Goal: Find specific page/section: Find specific page/section

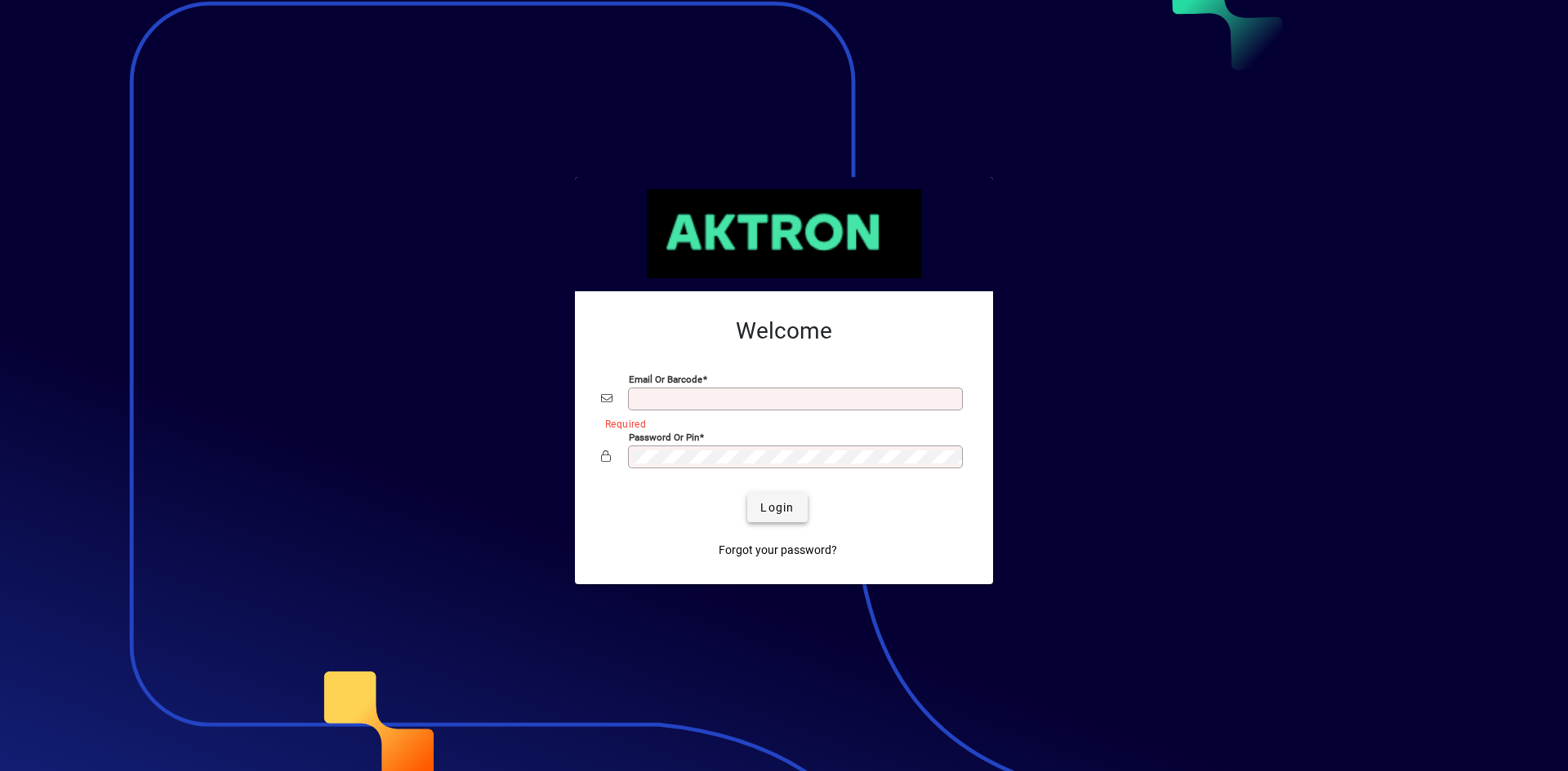
type input "**********"
click at [789, 517] on span "submit" at bounding box center [777, 507] width 60 height 40
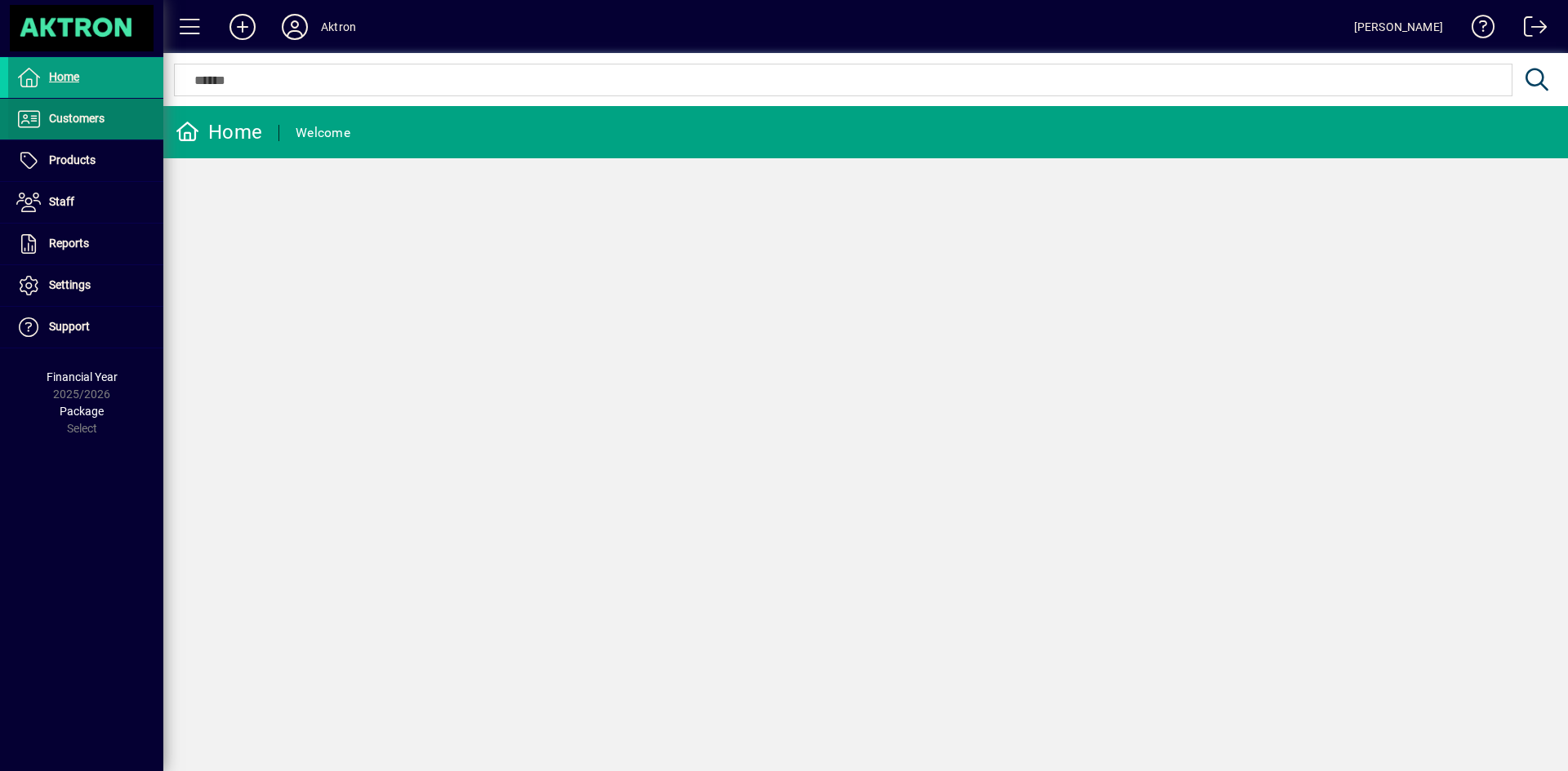
click at [72, 121] on span "Customers" at bounding box center [76, 119] width 55 height 14
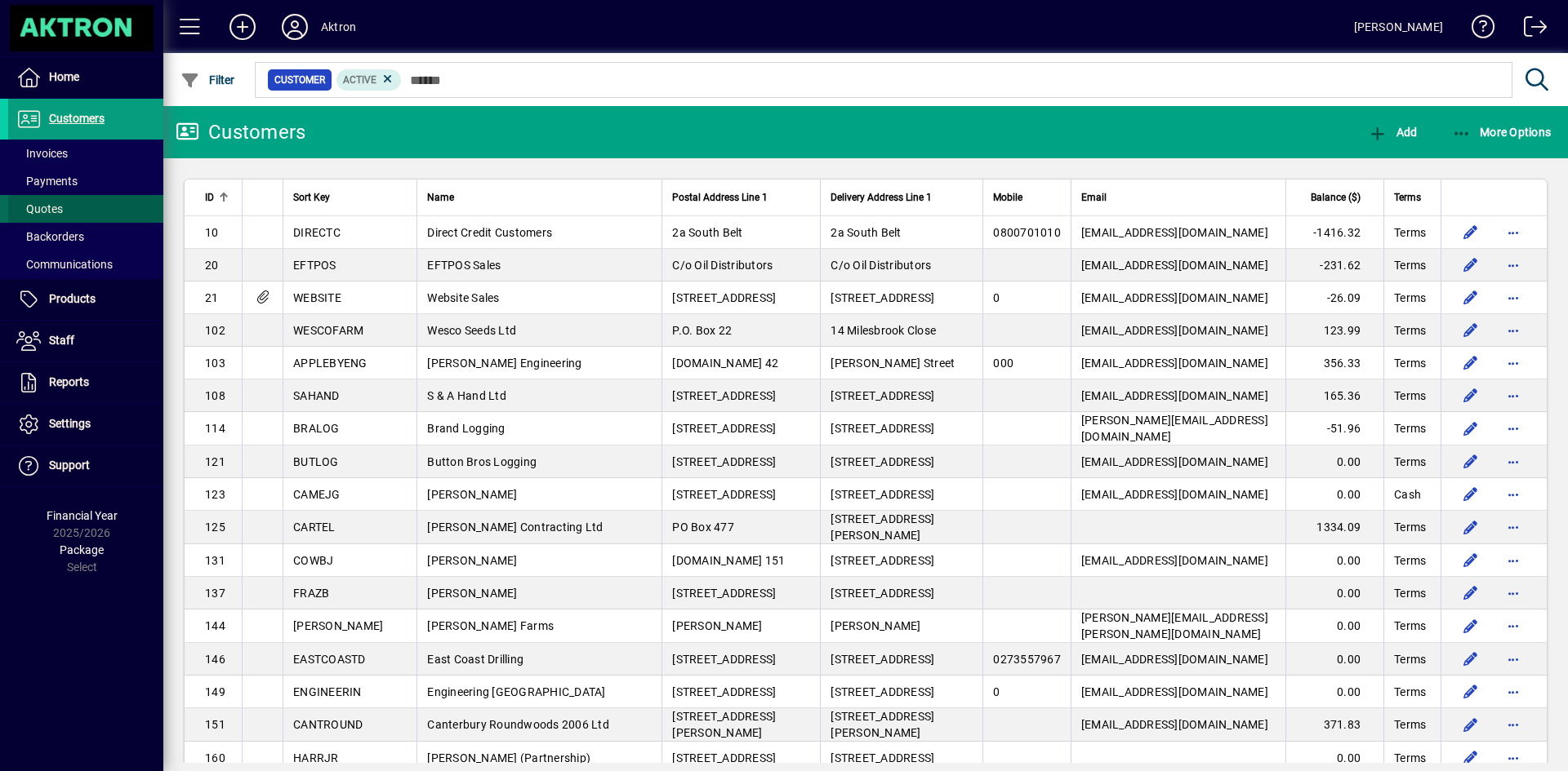
click at [60, 205] on span "Quotes" at bounding box center [40, 210] width 46 height 14
